Goal: Task Accomplishment & Management: Use online tool/utility

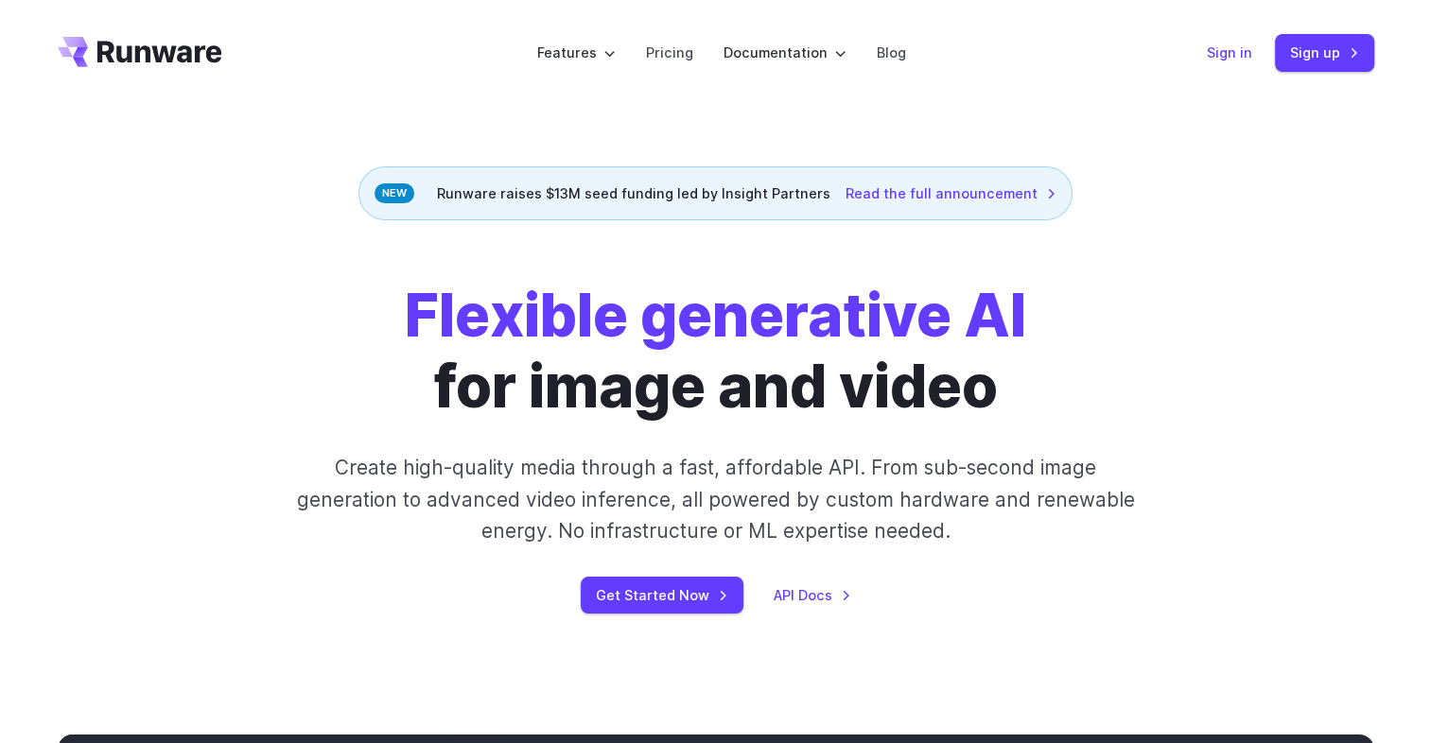
click at [1244, 47] on link "Sign in" at bounding box center [1229, 53] width 45 height 22
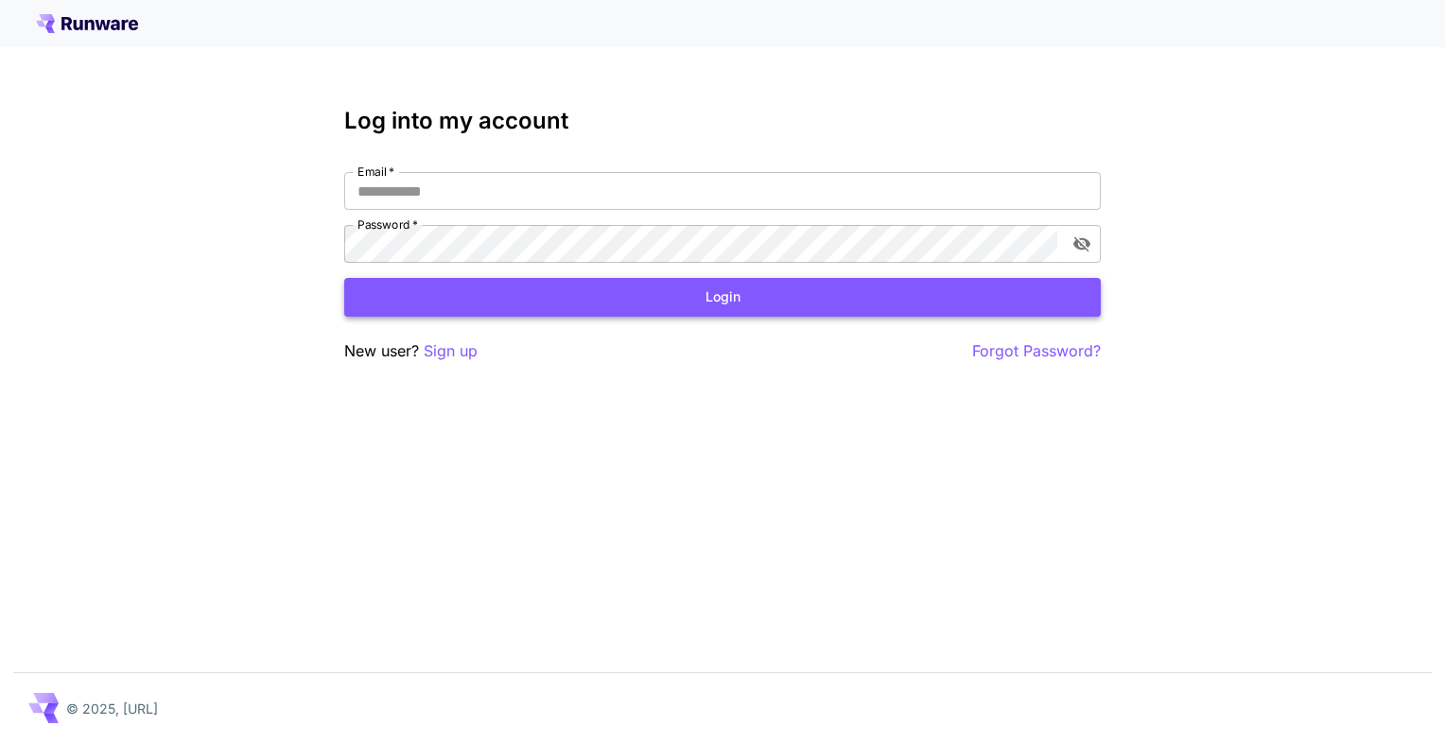
type input "**********"
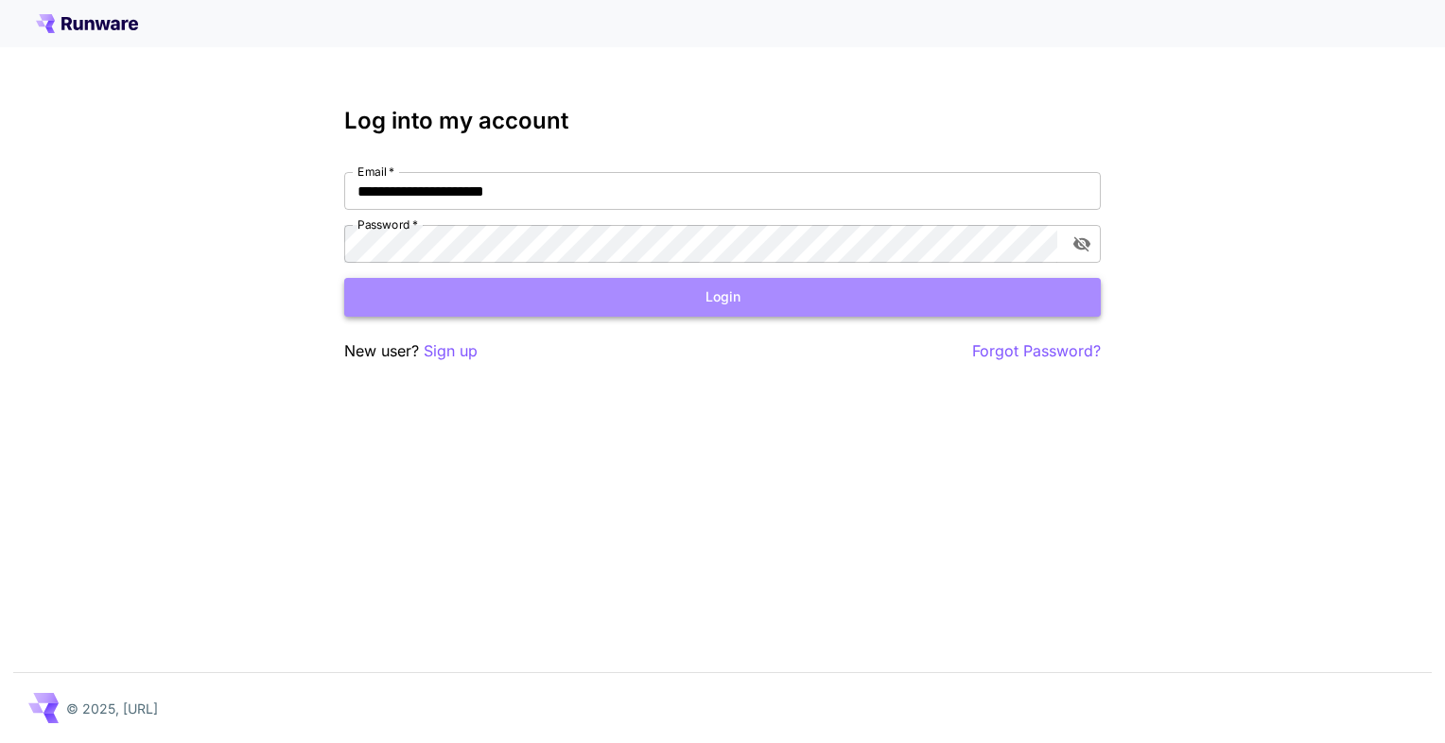
click at [484, 289] on button "Login" at bounding box center [722, 297] width 757 height 39
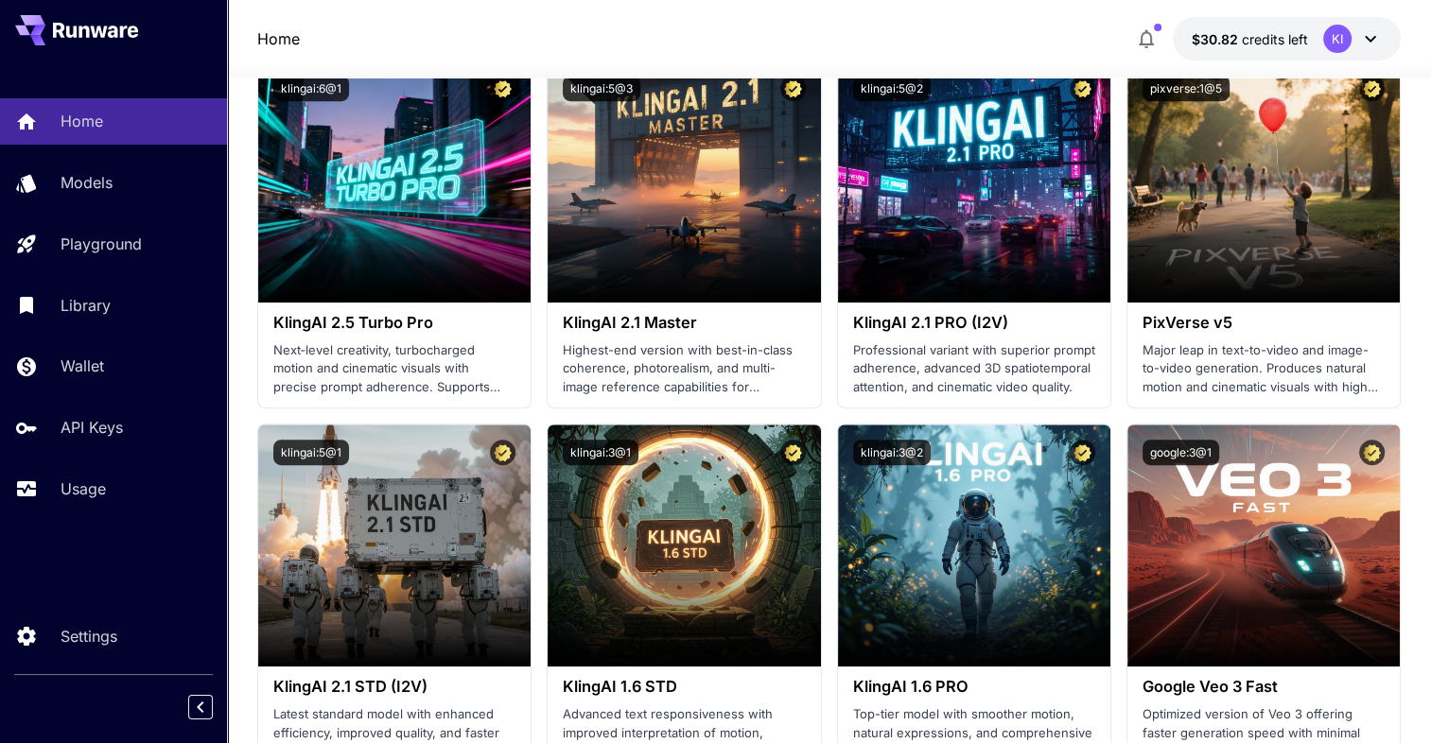
scroll to position [838, 0]
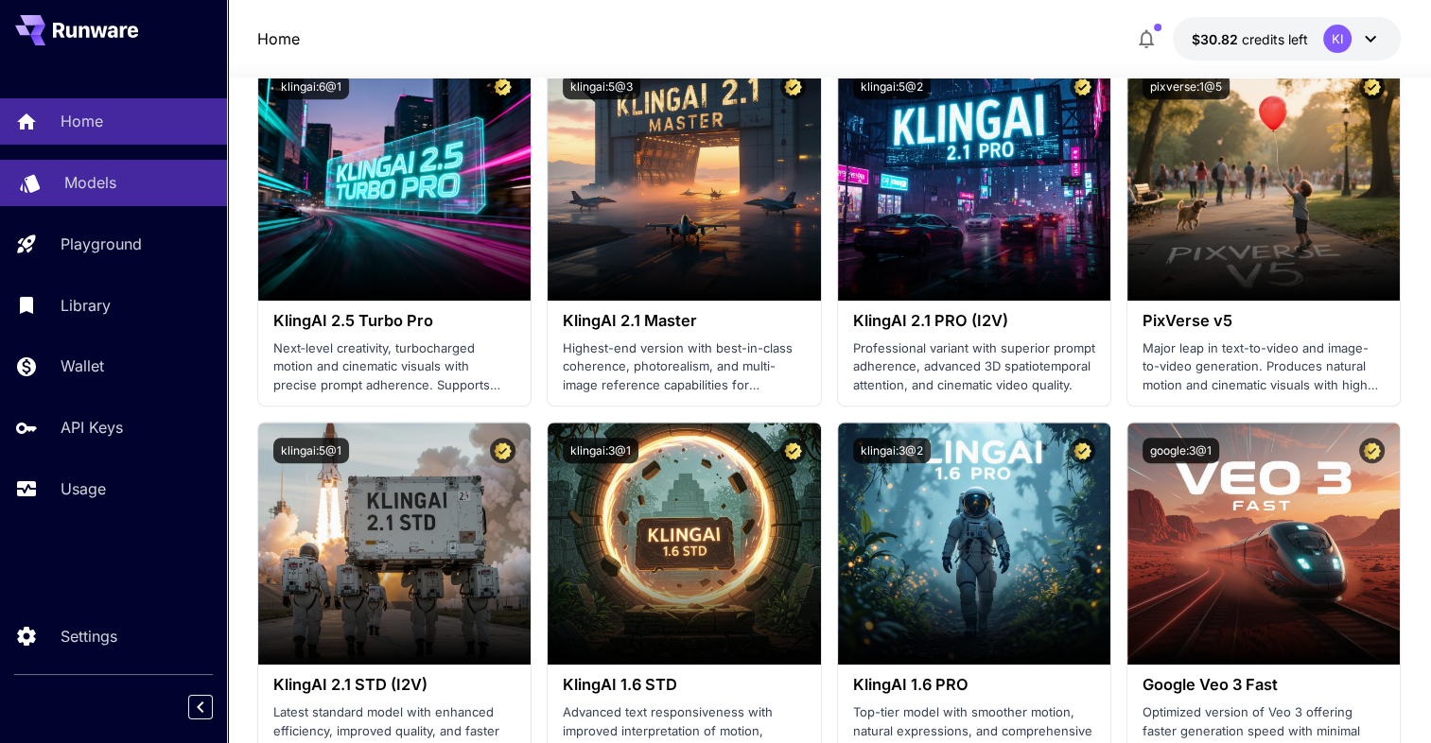
click at [80, 187] on p "Models" at bounding box center [90, 182] width 52 height 23
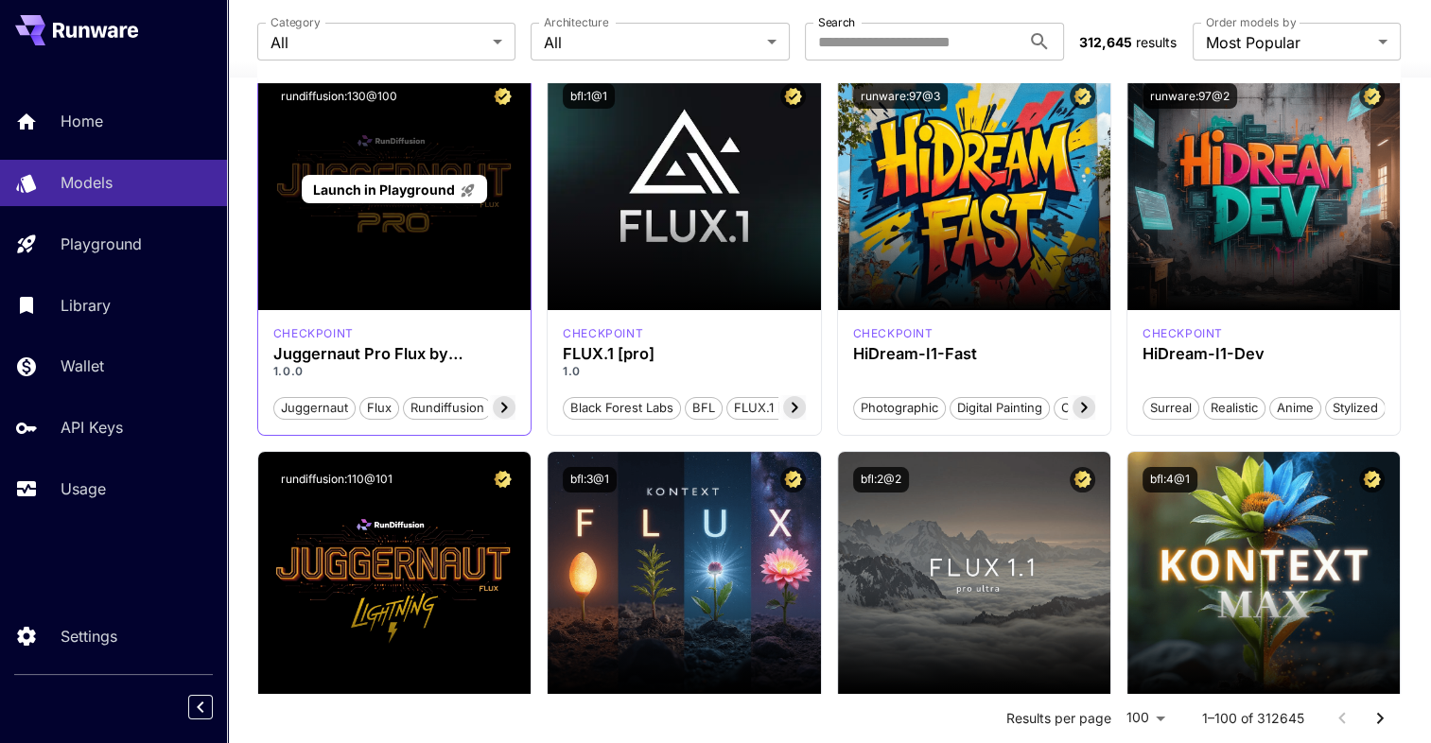
scroll to position [173, 0]
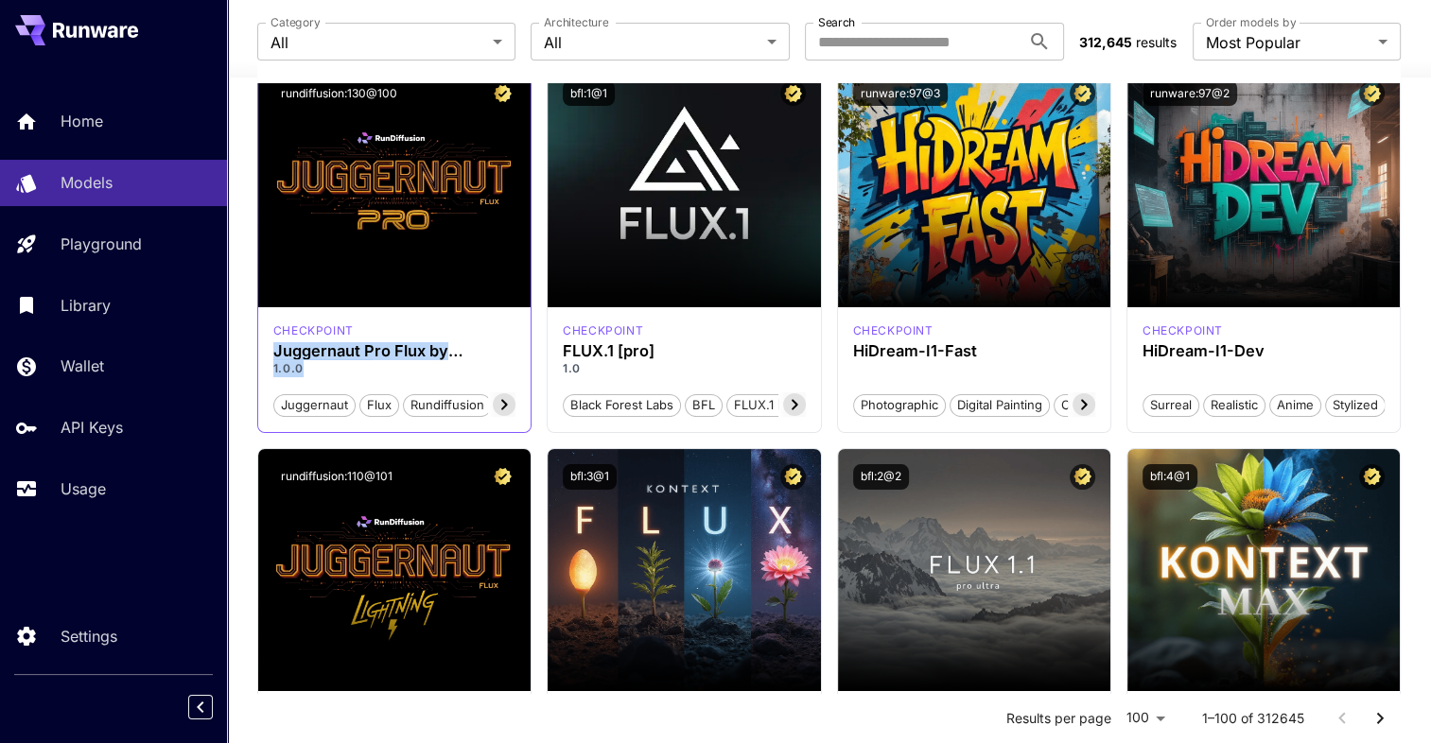
drag, startPoint x: 263, startPoint y: 358, endPoint x: 359, endPoint y: 361, distance: 96.5
click at [359, 361] on div "checkpoint Juggernaut Pro Flux by RunDiffusion 1.0.0 juggernaut flux rundiffusi…" at bounding box center [394, 369] width 272 height 125
copy div "Juggernaut Pro Flux by RunDiffusion 1.0.0"
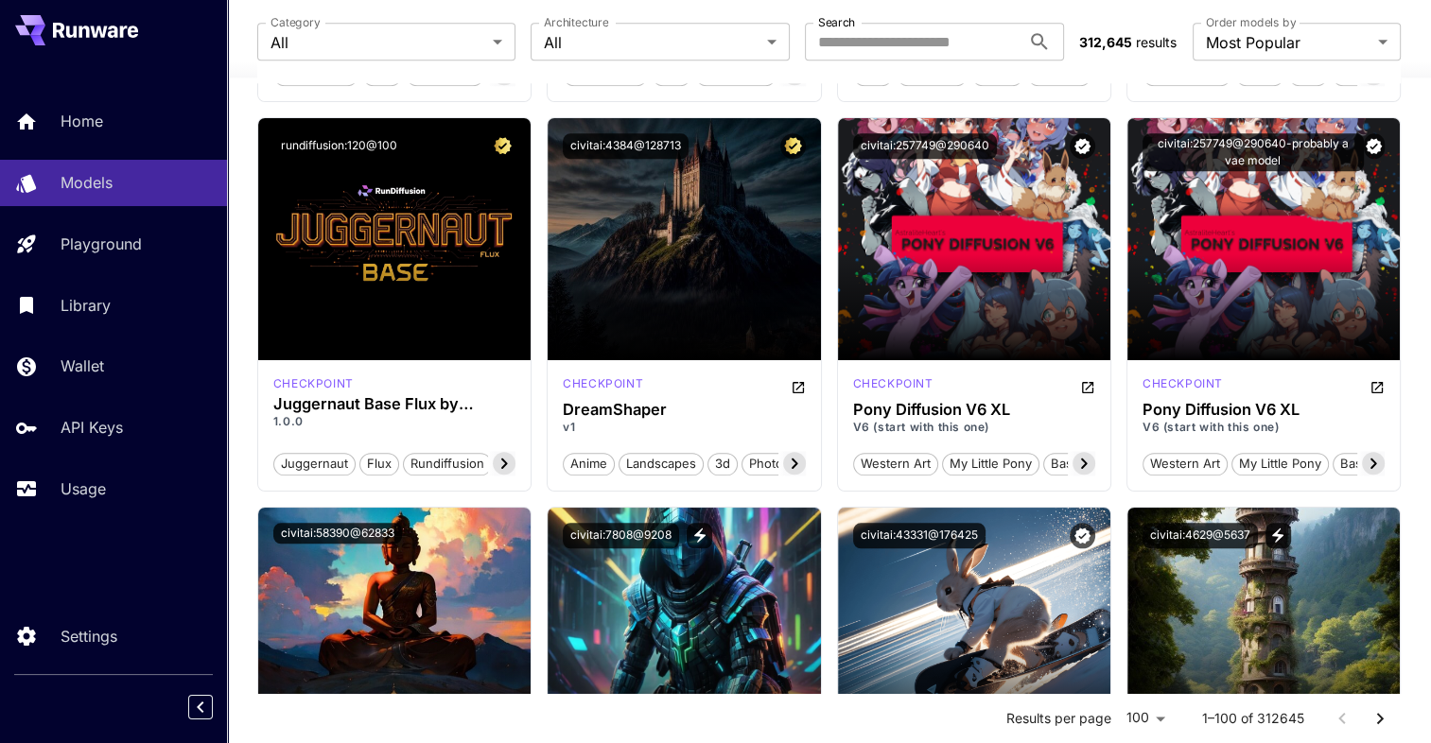
scroll to position [2039, 0]
